Goal: Navigation & Orientation: Understand site structure

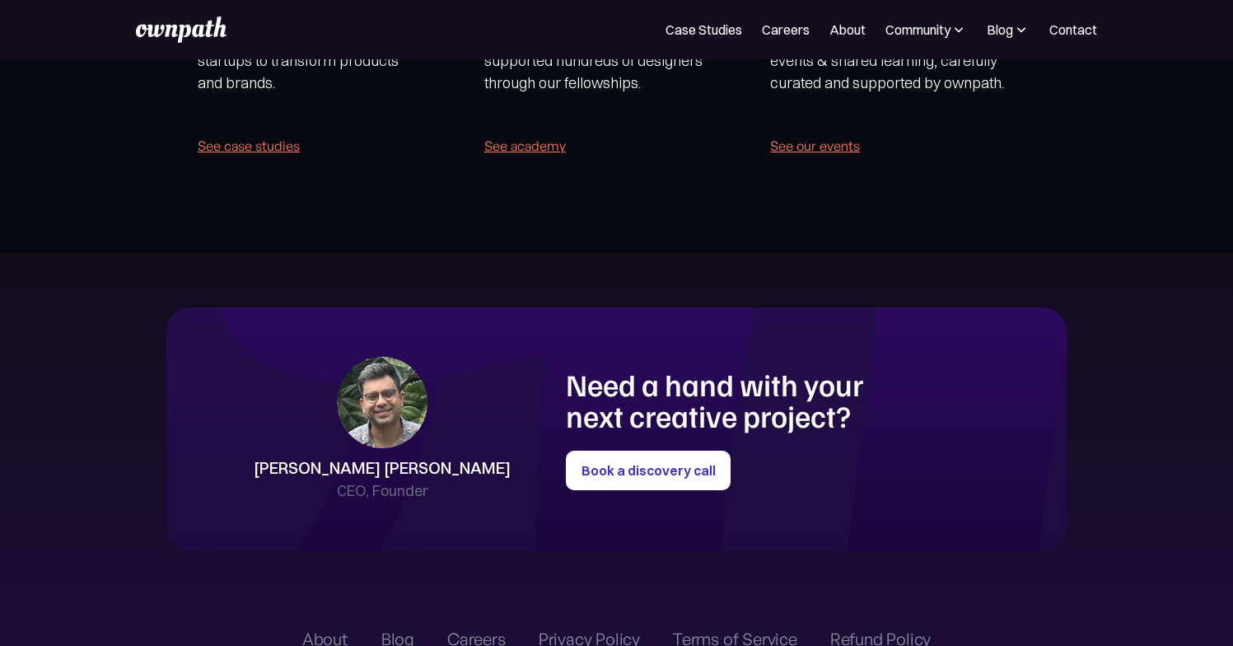
scroll to position [3838, 0]
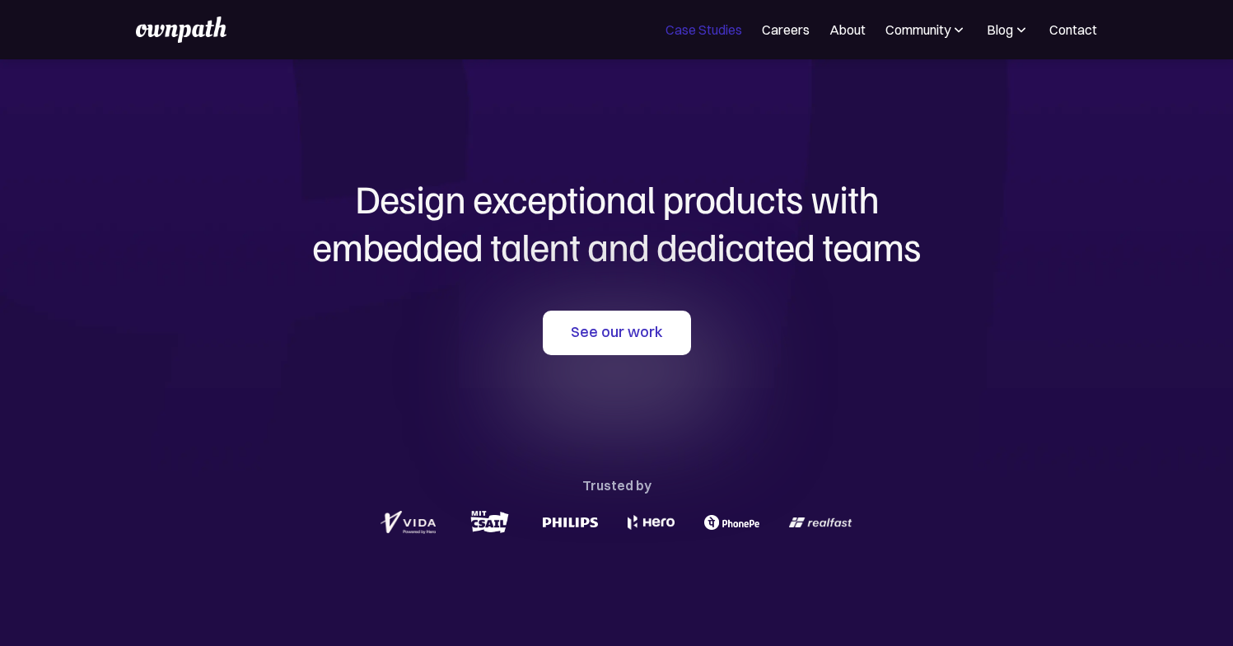
click at [701, 33] on link "Case Studies" at bounding box center [703, 30] width 77 height 20
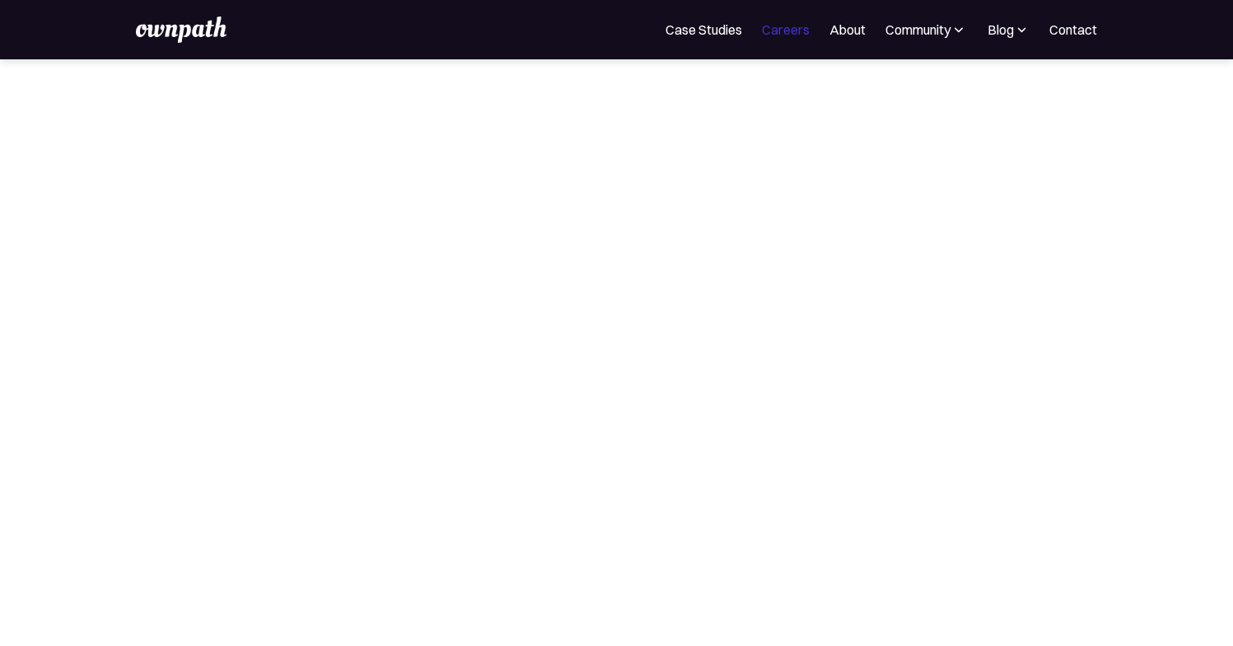
click at [790, 33] on link "Careers" at bounding box center [786, 30] width 48 height 20
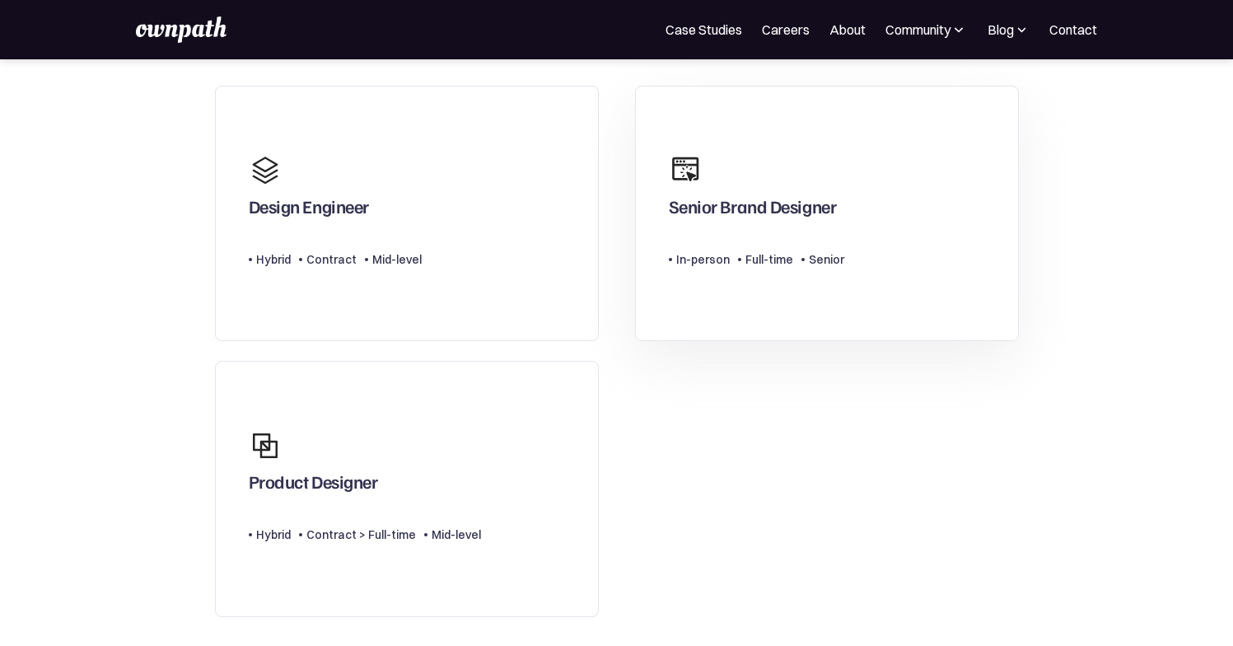
scroll to position [52, 0]
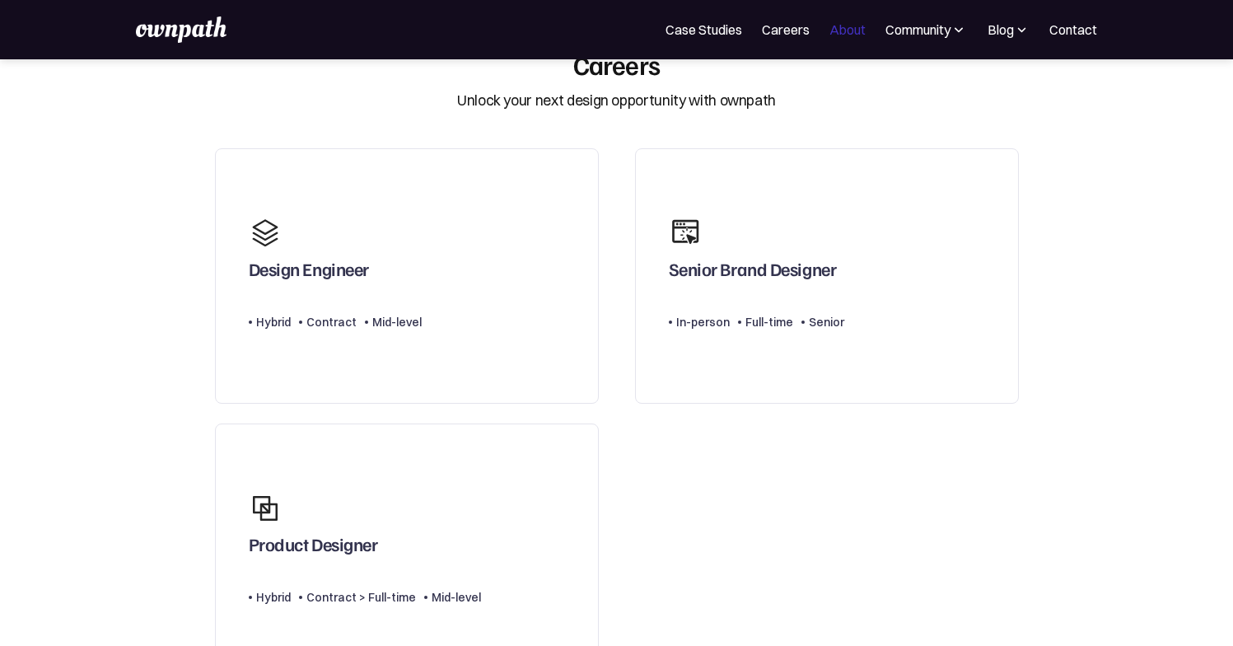
click at [851, 29] on link "About" at bounding box center [847, 30] width 36 height 20
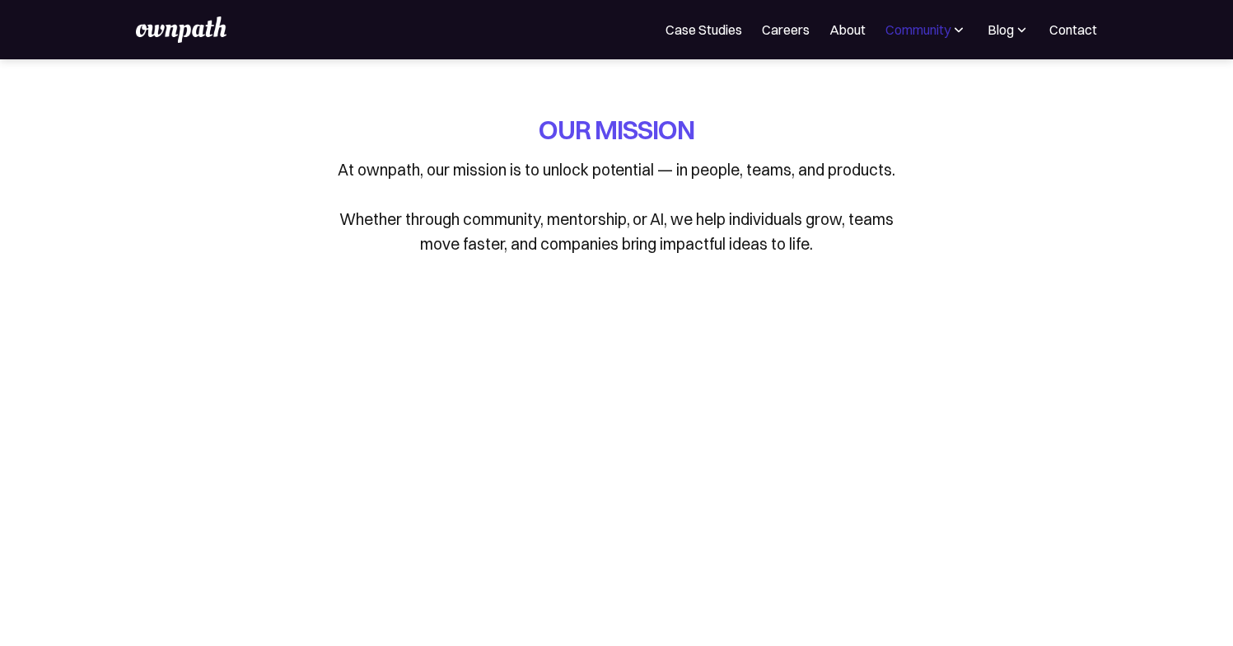
click at [921, 33] on div "Community" at bounding box center [917, 30] width 65 height 20
click at [901, 88] on div "Events" at bounding box center [890, 90] width 62 height 20
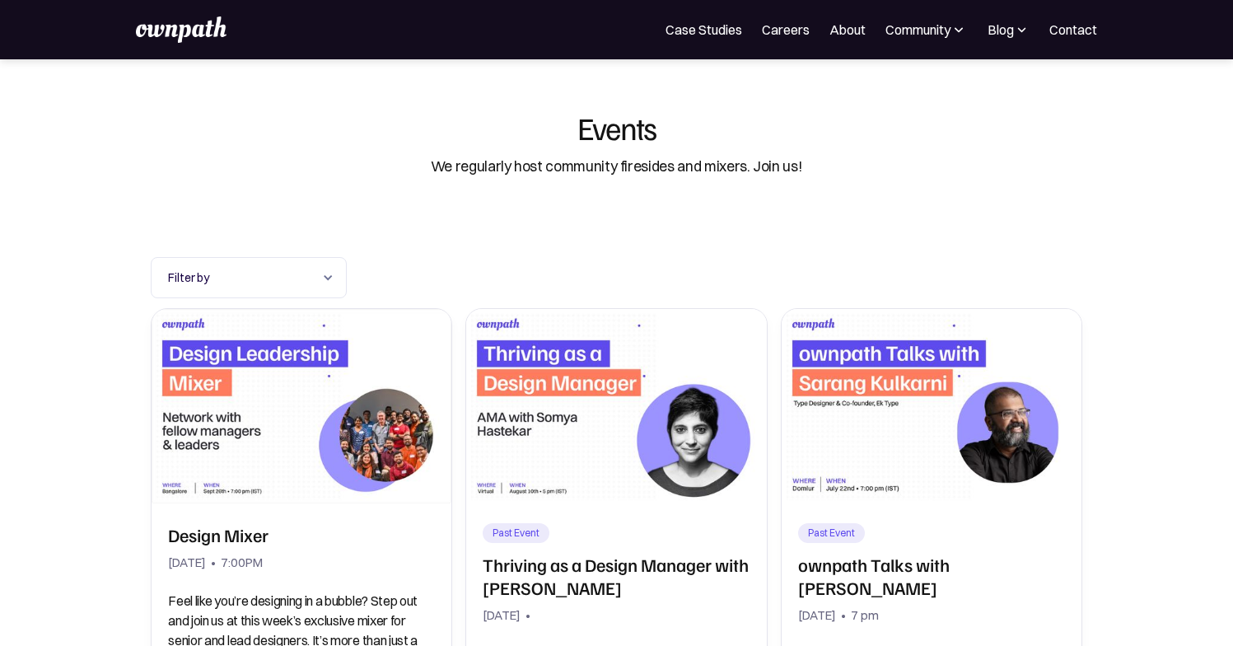
click at [953, 21] on img at bounding box center [958, 29] width 16 height 16
click at [910, 124] on div "Resources" at bounding box center [890, 127] width 62 height 20
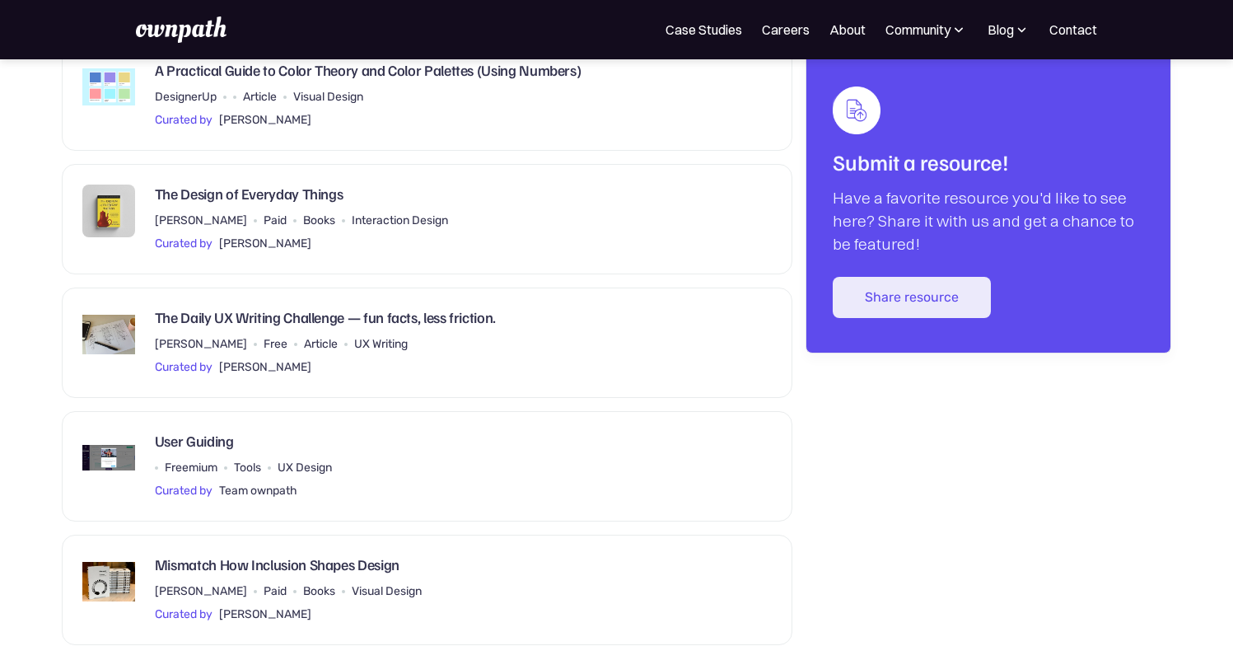
scroll to position [1750, 0]
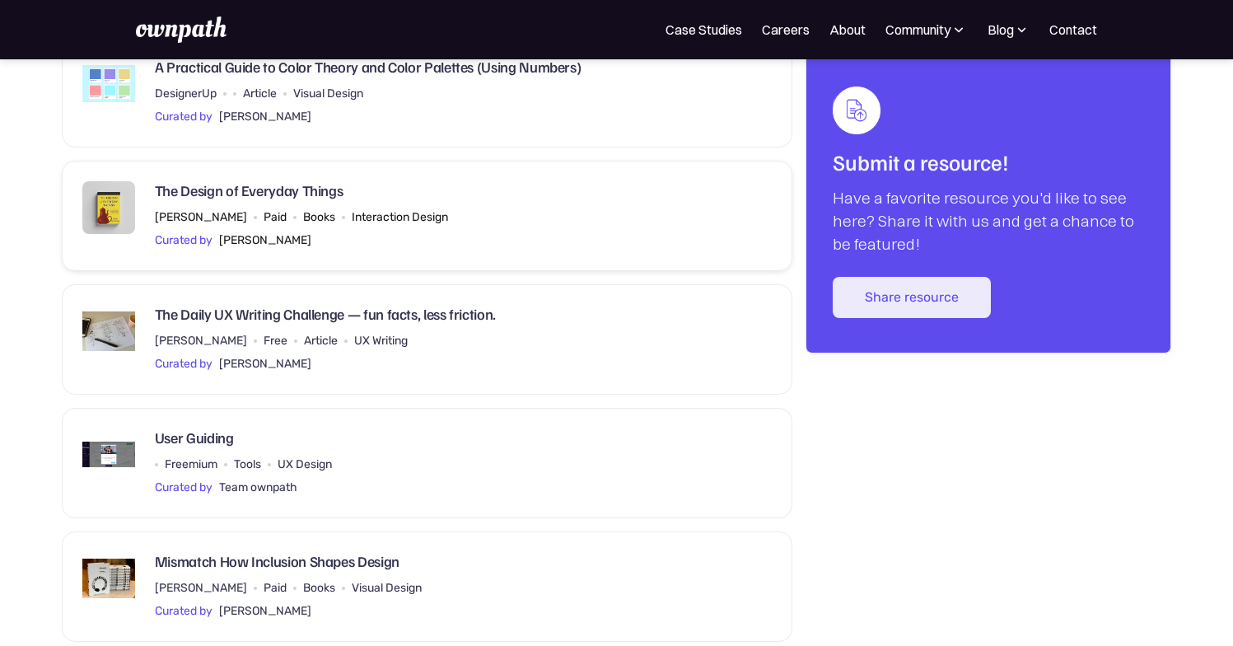
click at [606, 195] on div "The Design of Everyday Things Donald A. Norman Paid Books Interaction Design Cu…" at bounding box center [427, 215] width 690 height 69
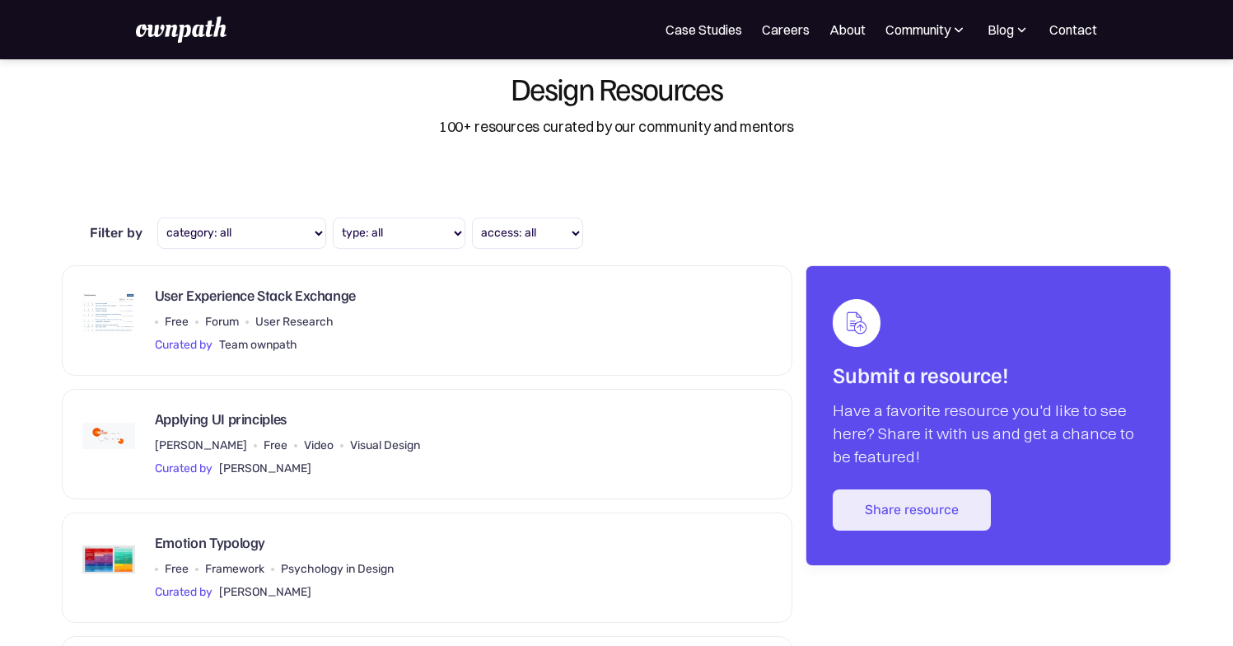
scroll to position [0, 0]
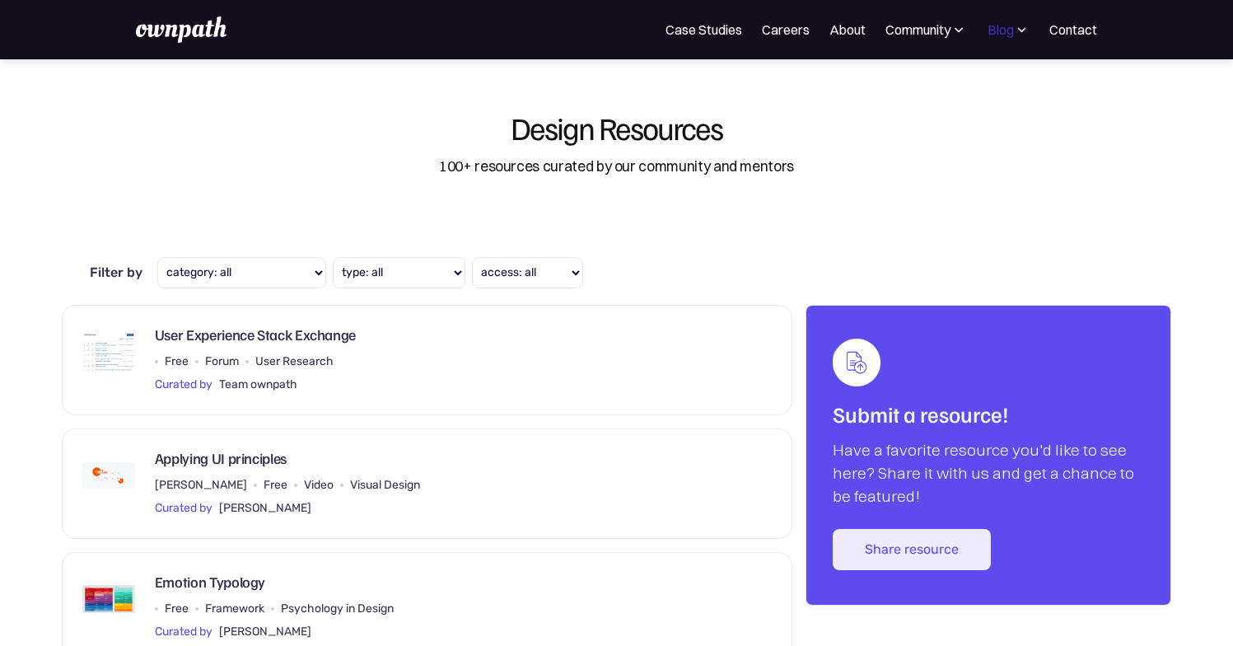
click at [1008, 33] on div "Blog" at bounding box center [1000, 30] width 26 height 20
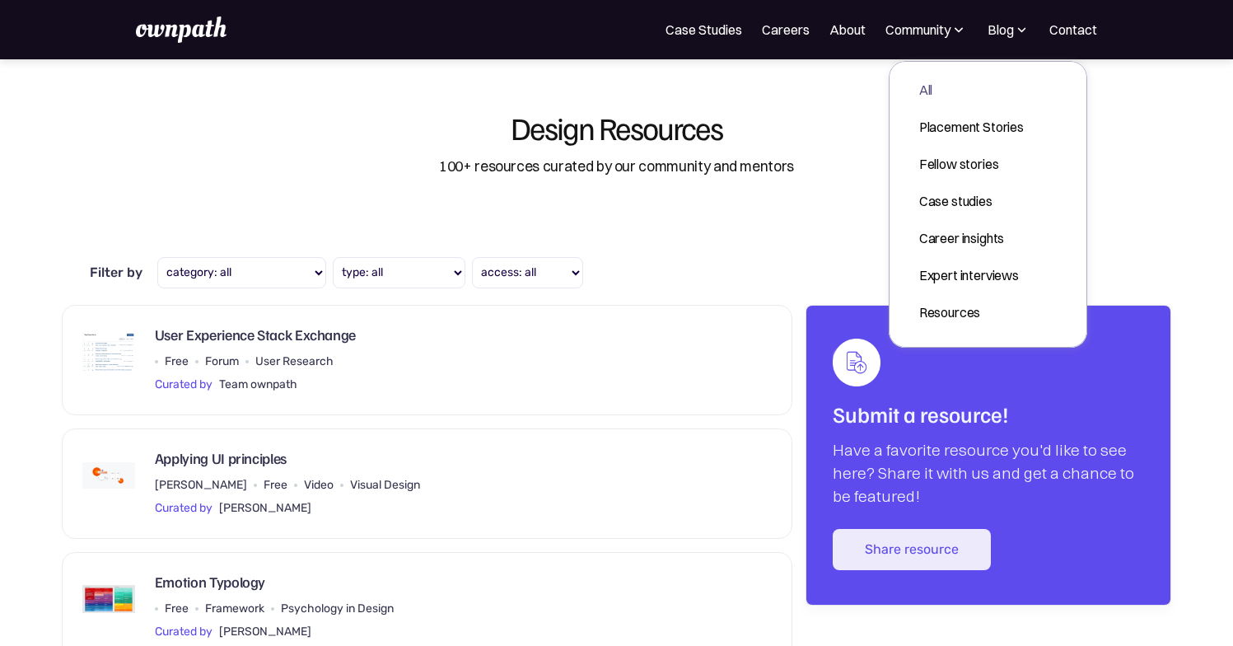
click at [919, 87] on div "All" at bounding box center [971, 90] width 105 height 20
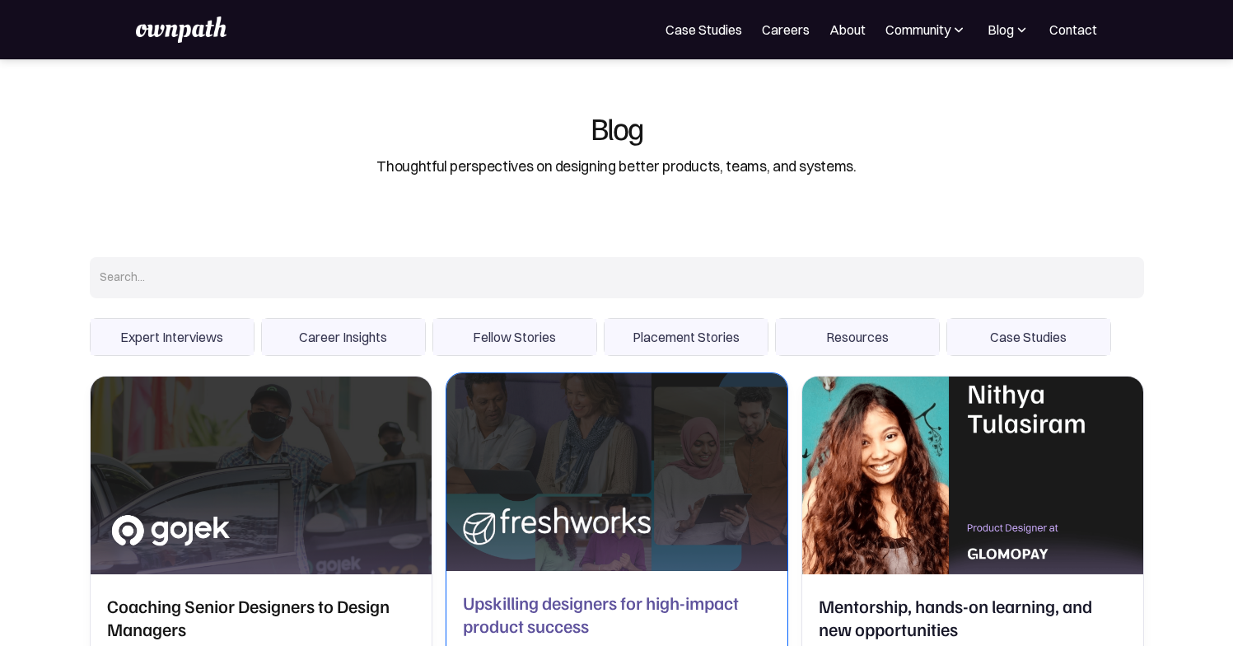
click at [630, 440] on img at bounding box center [616, 471] width 357 height 207
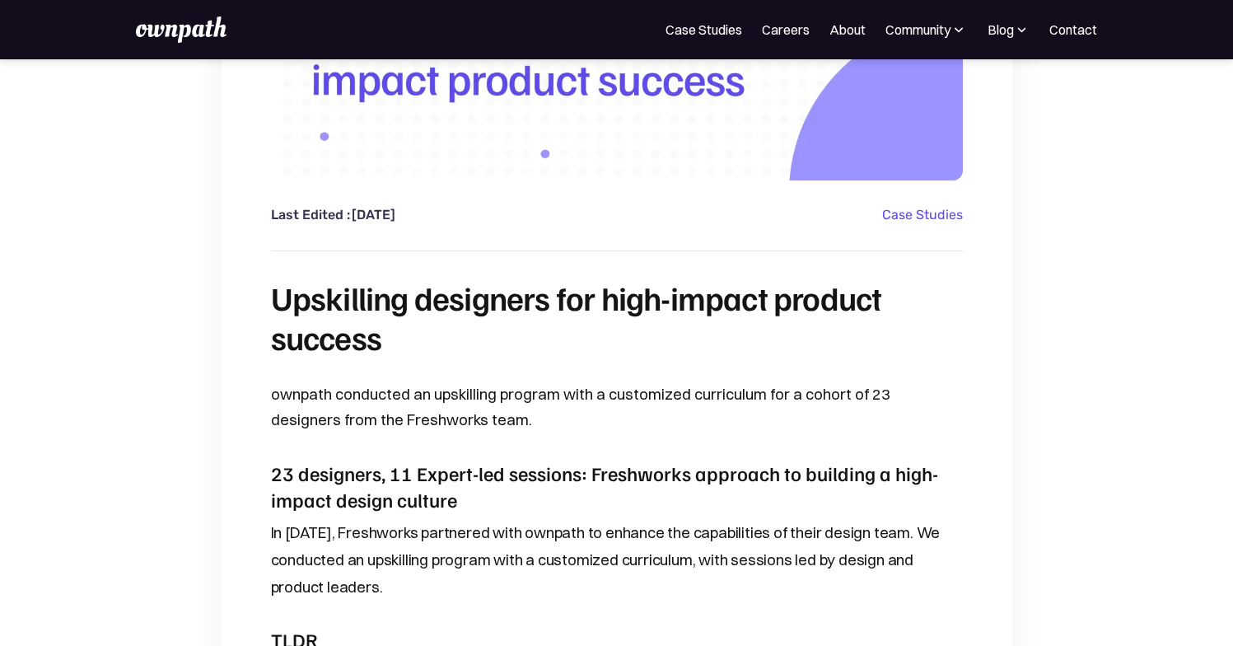
scroll to position [395, 0]
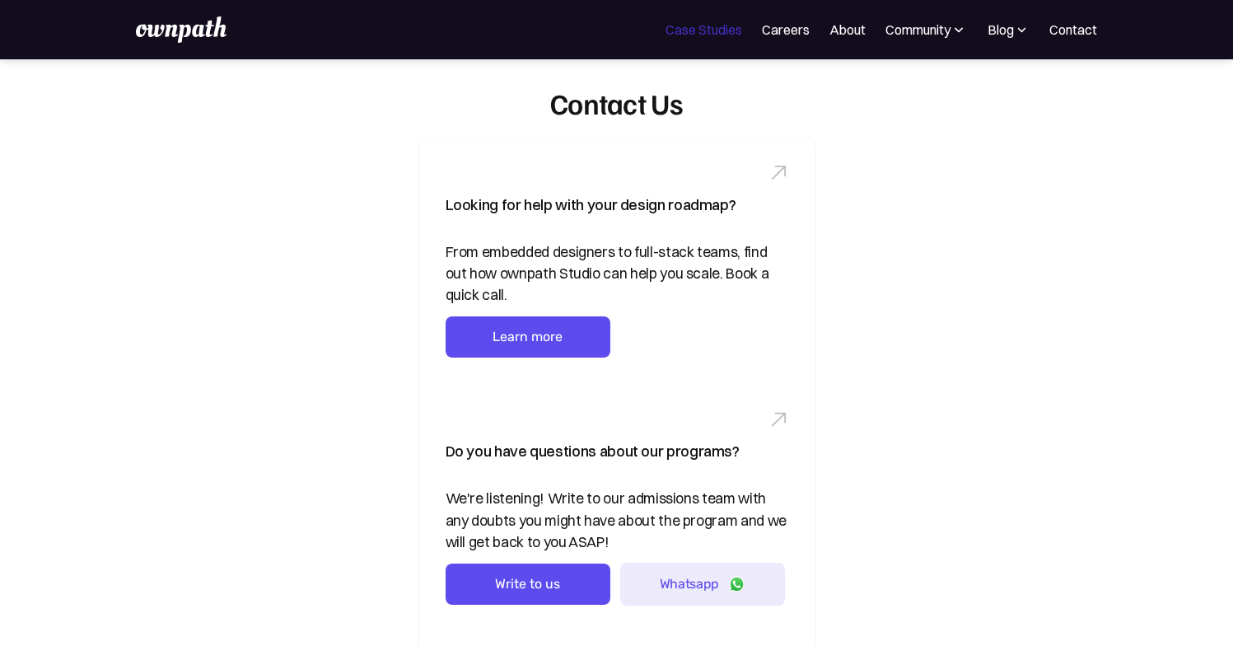
click at [704, 30] on link "Case Studies" at bounding box center [703, 30] width 77 height 20
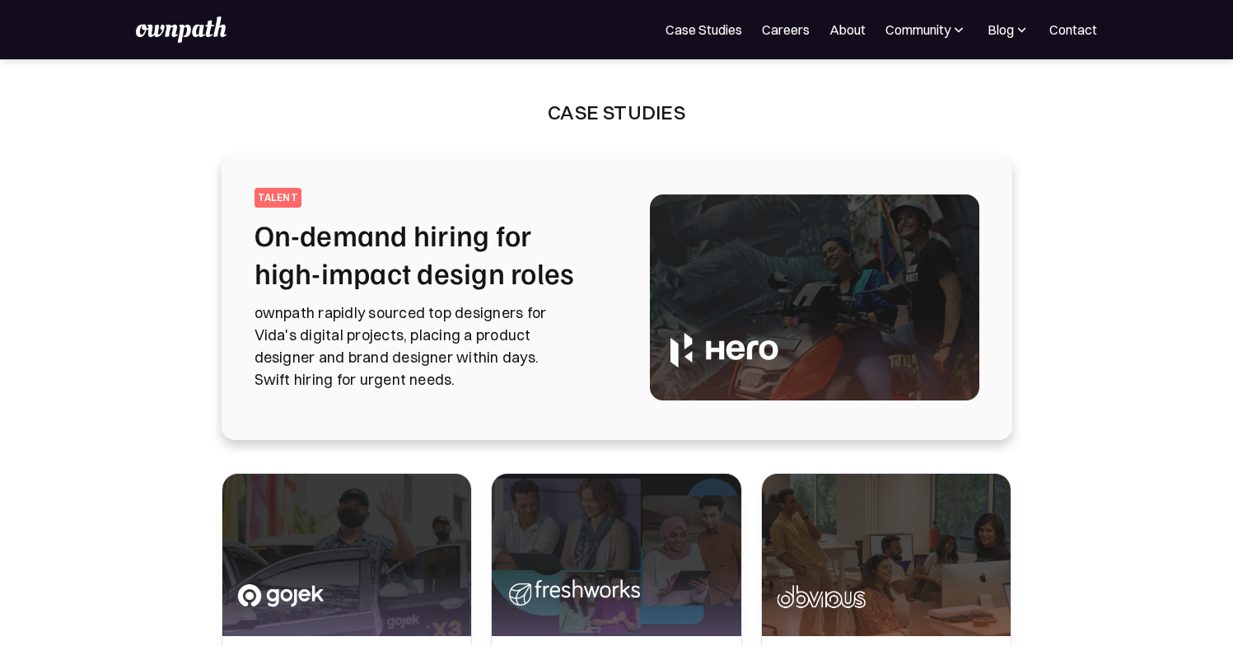
click at [188, 21] on img at bounding box center [181, 29] width 91 height 26
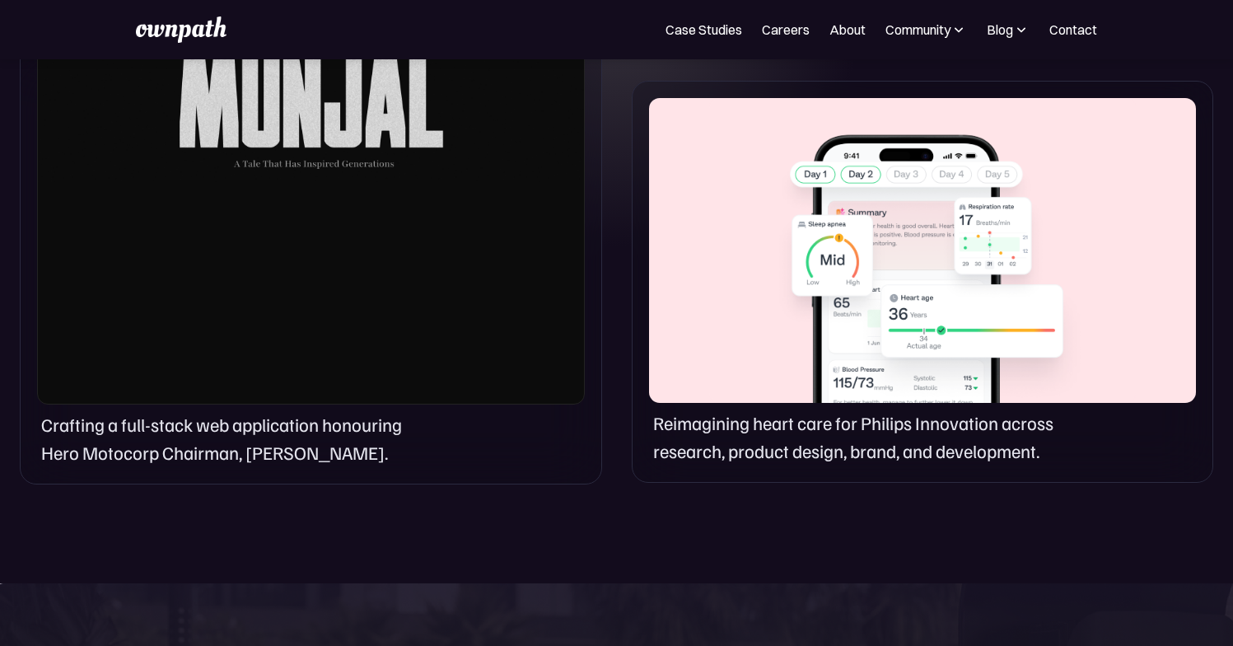
scroll to position [1265, 0]
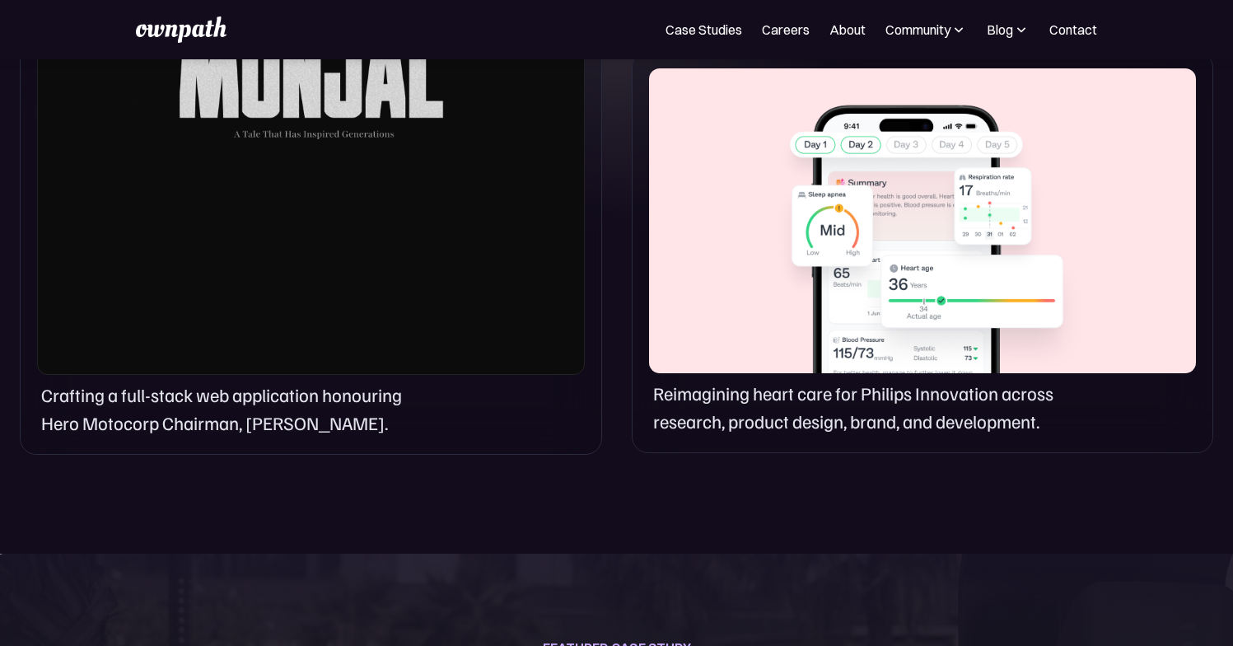
click at [727, 211] on div at bounding box center [922, 220] width 547 height 305
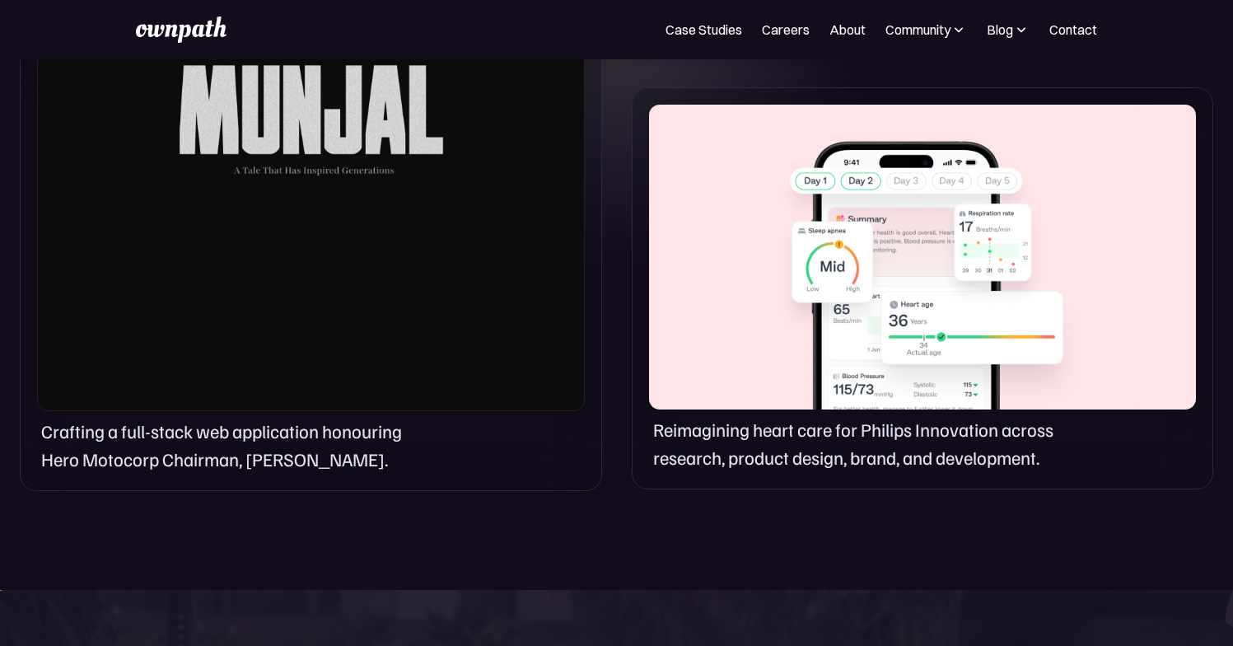
scroll to position [1233, 0]
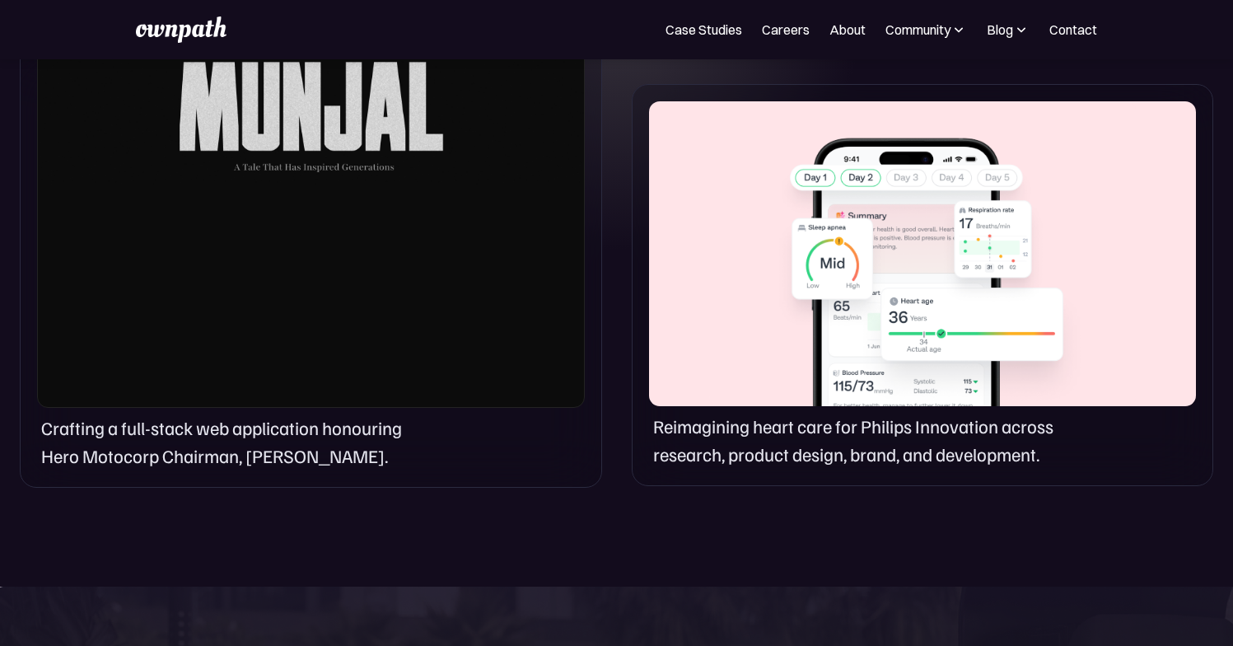
click at [395, 161] on div at bounding box center [311, 39] width 548 height 739
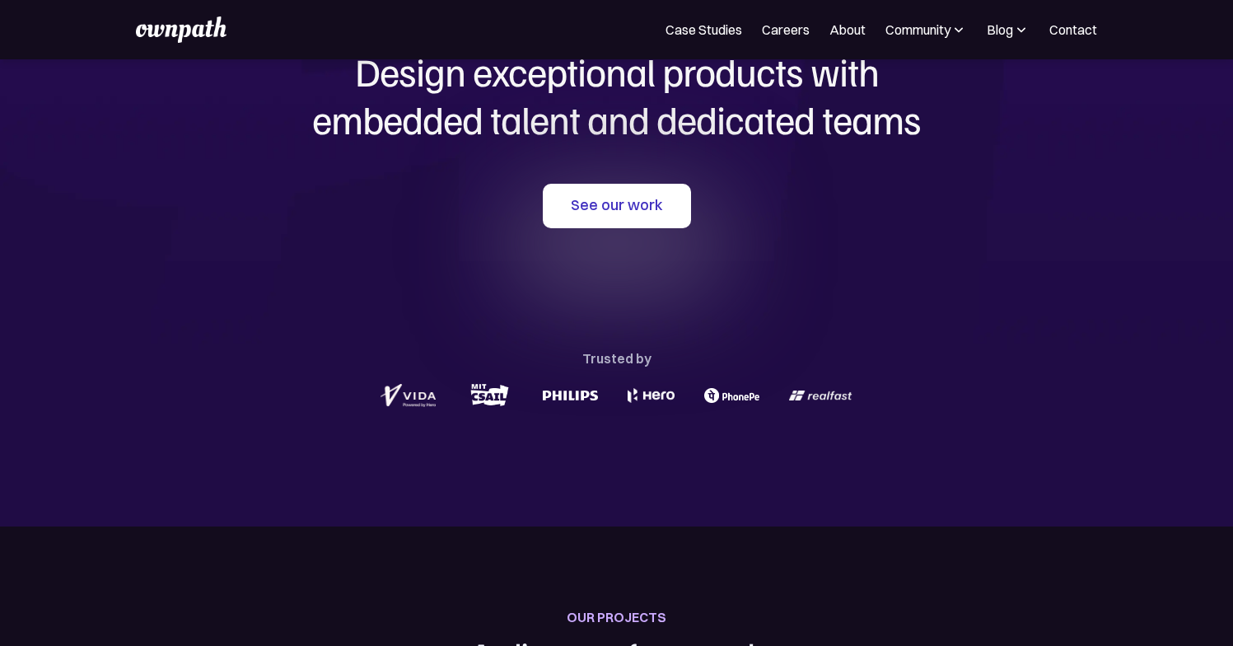
scroll to position [0, 0]
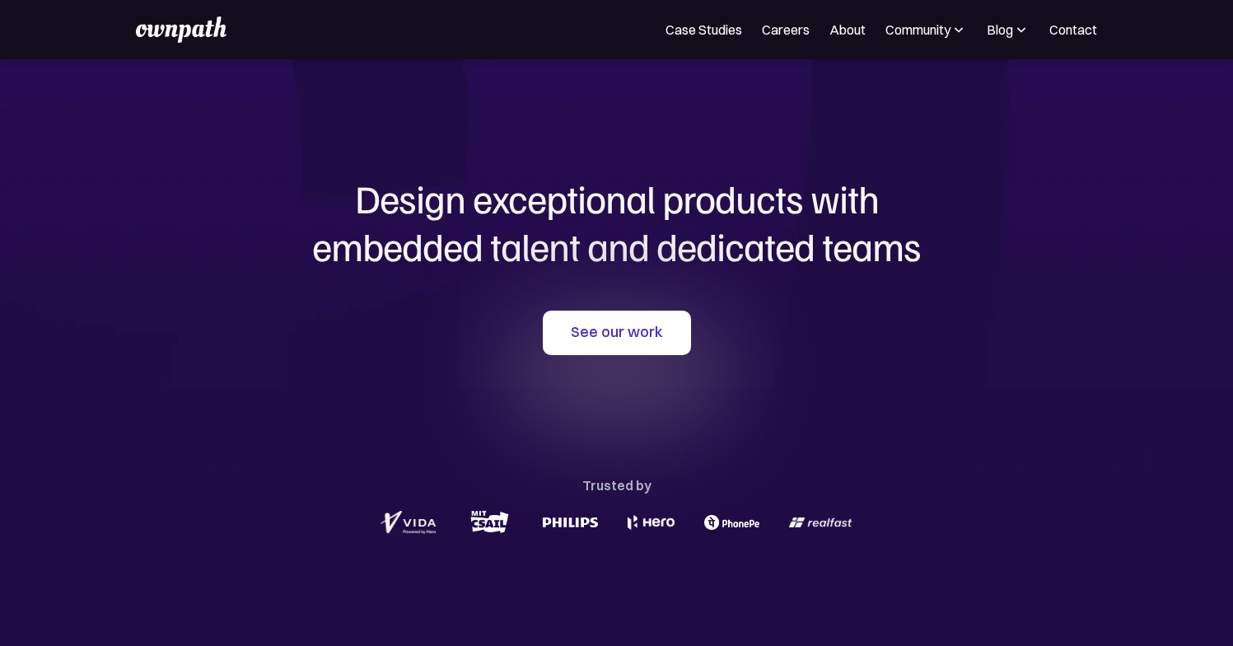
click at [482, 522] on img at bounding box center [489, 521] width 48 height 31
click at [417, 528] on img at bounding box center [407, 522] width 55 height 24
click at [585, 329] on link "See our work" at bounding box center [617, 332] width 148 height 44
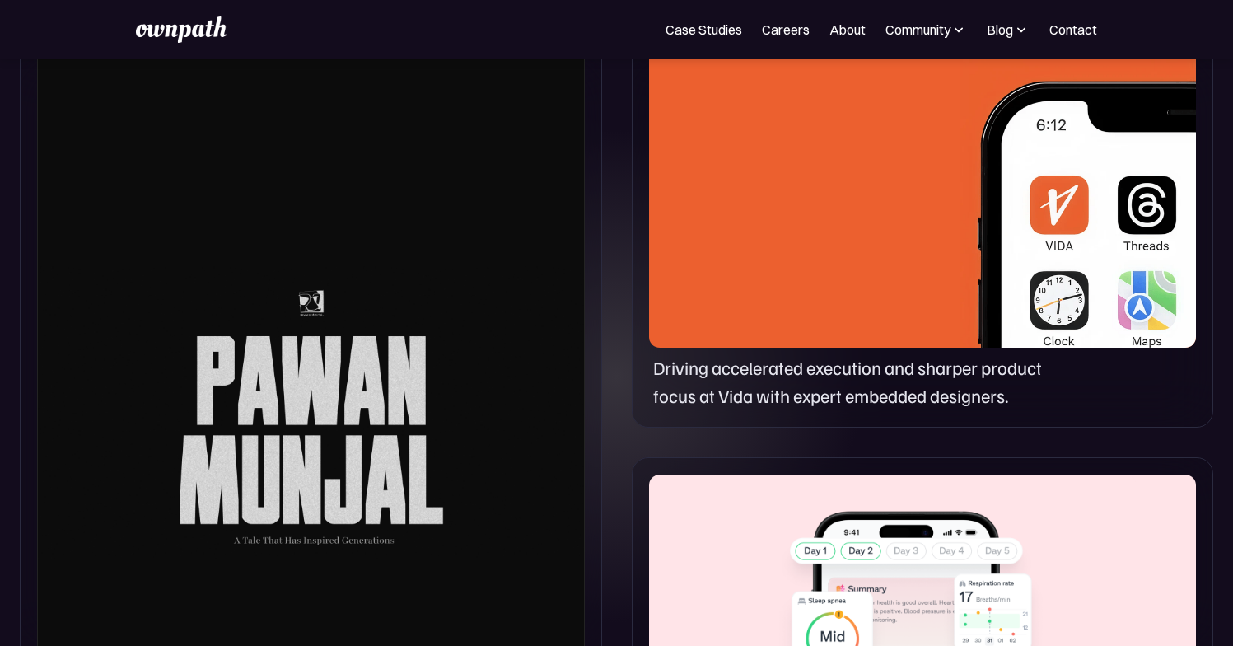
scroll to position [865, 0]
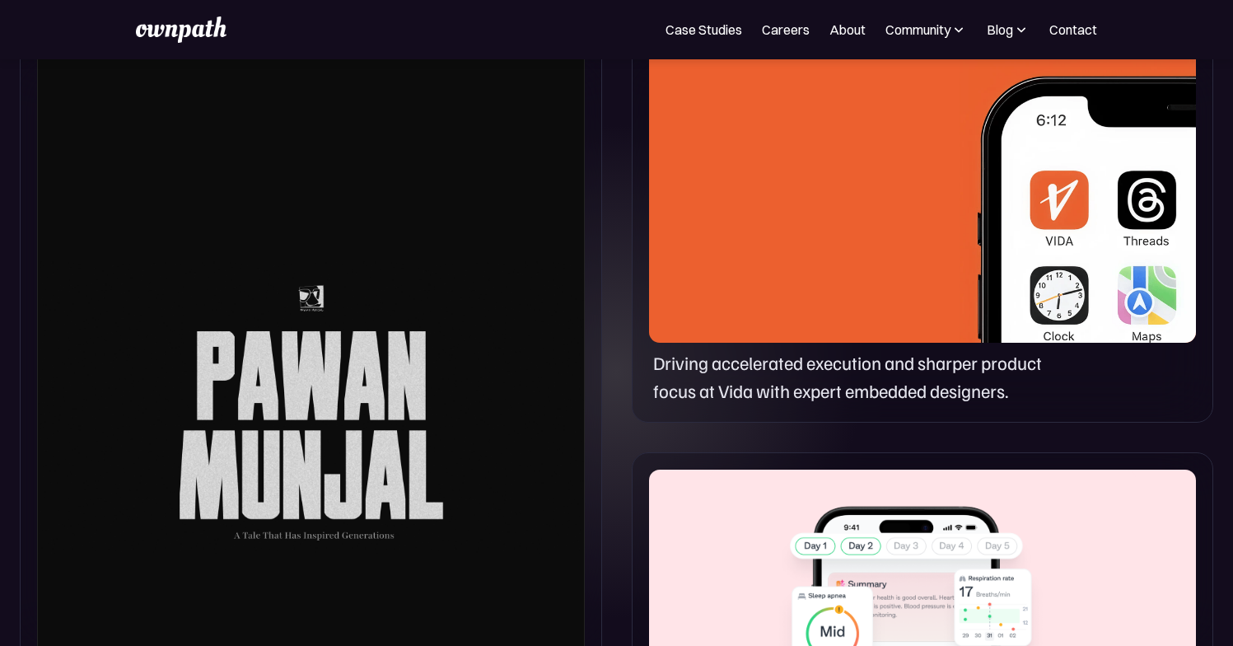
click at [742, 230] on div at bounding box center [922, 190] width 547 height 305
click at [795, 36] on link "Careers" at bounding box center [786, 30] width 48 height 20
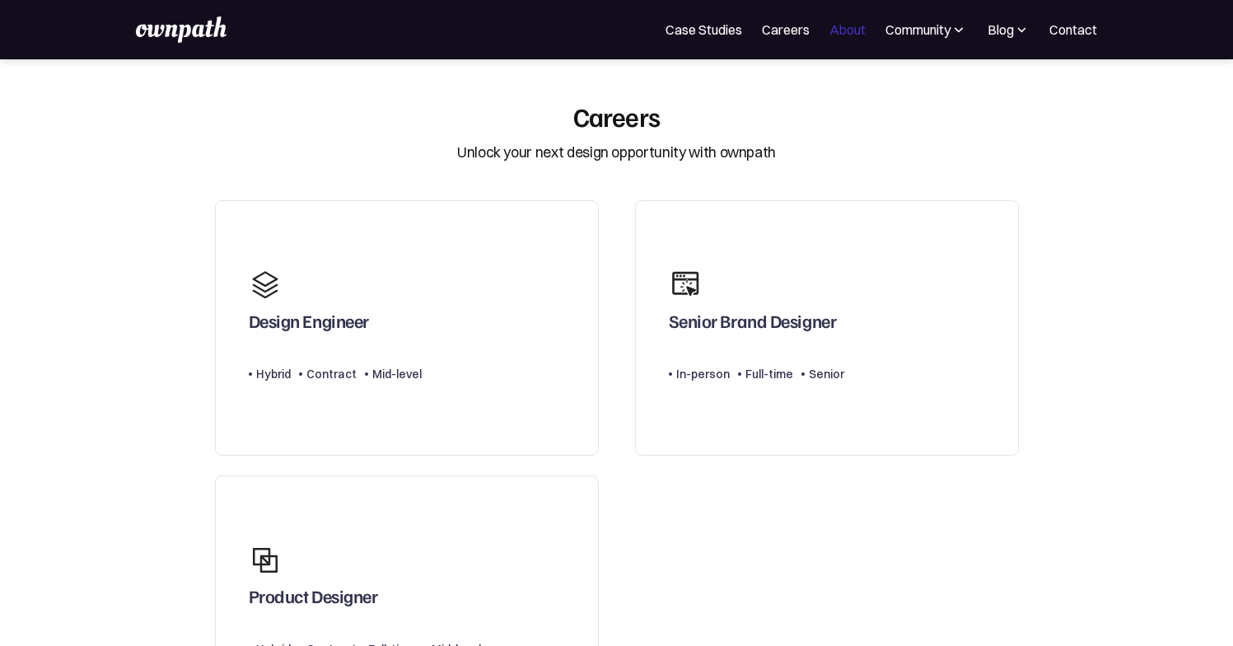
click at [845, 33] on link "About" at bounding box center [847, 30] width 36 height 20
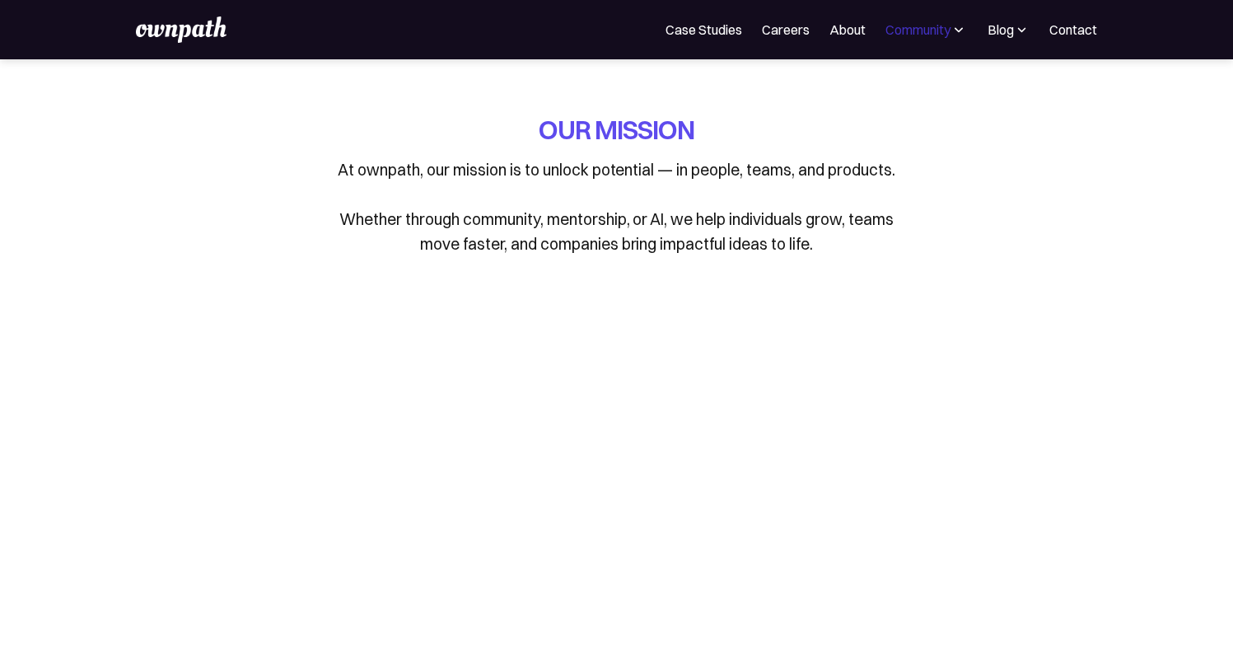
click at [930, 35] on div "Community" at bounding box center [917, 30] width 65 height 20
click at [1013, 40] on div "For Companies Case Studies Careers About Community Events Resources Design Resi…" at bounding box center [617, 29] width 962 height 26
click at [1009, 30] on div "Blog" at bounding box center [1000, 30] width 26 height 20
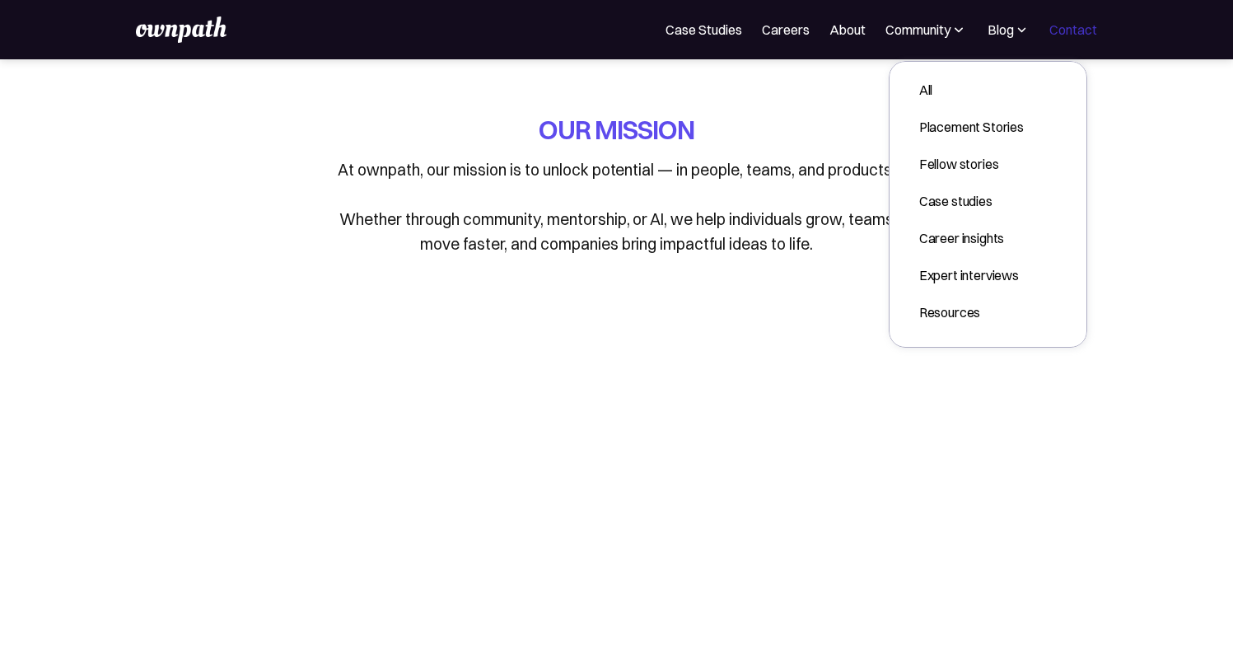
click at [1073, 26] on link "Contact" at bounding box center [1073, 30] width 48 height 20
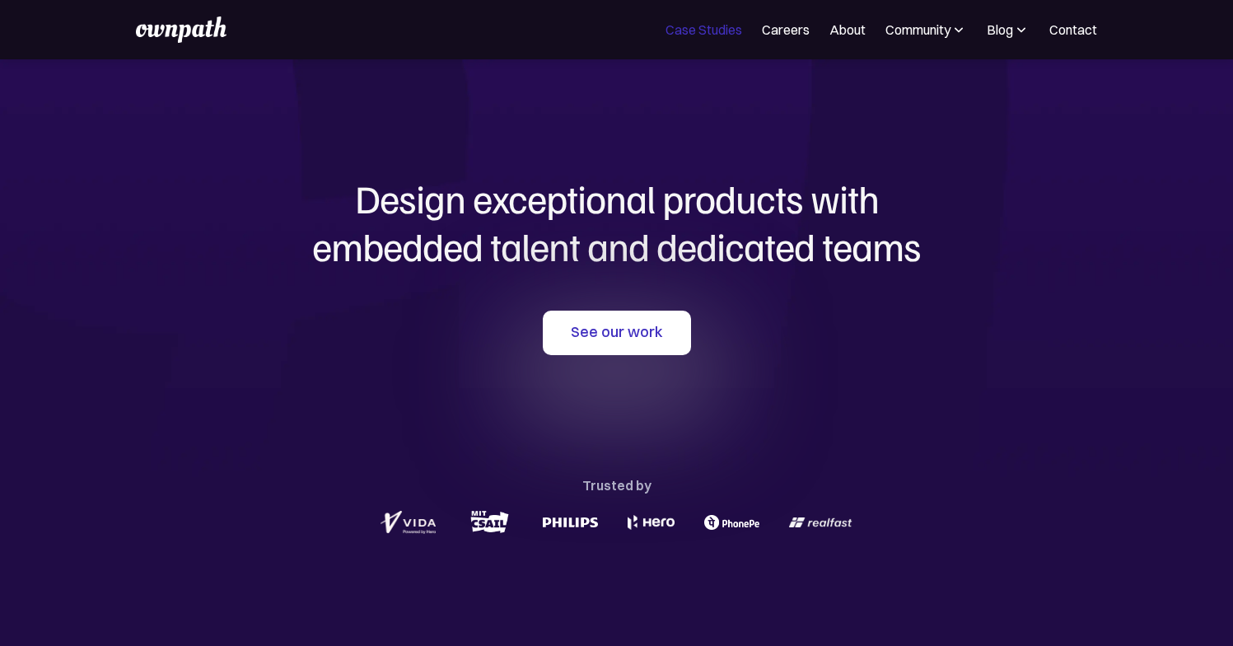
click at [698, 32] on link "Case Studies" at bounding box center [703, 30] width 77 height 20
